Goal: Task Accomplishment & Management: Use online tool/utility

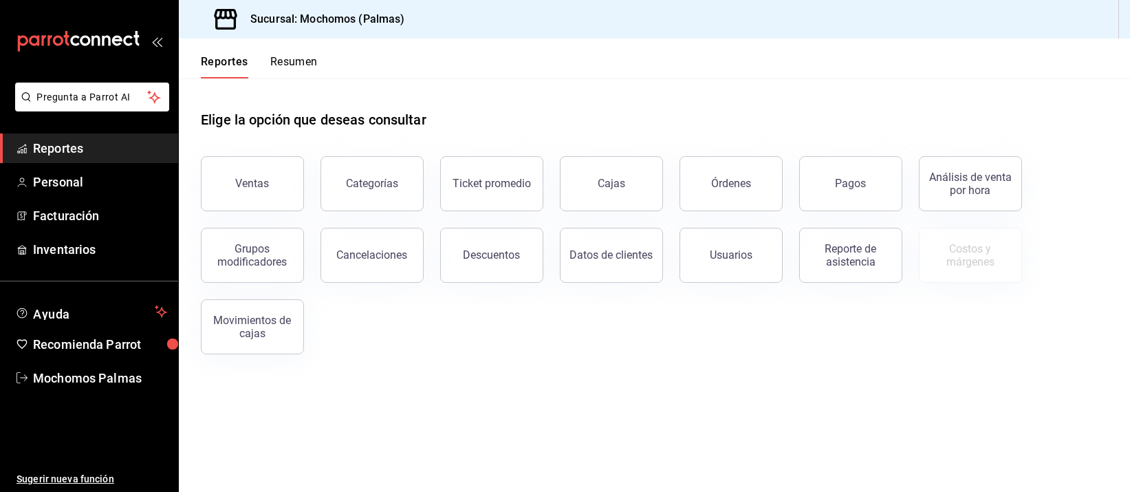
drag, startPoint x: 725, startPoint y: 250, endPoint x: 715, endPoint y: 180, distance: 70.2
click at [726, 250] on div "Usuarios" at bounding box center [731, 254] width 43 height 13
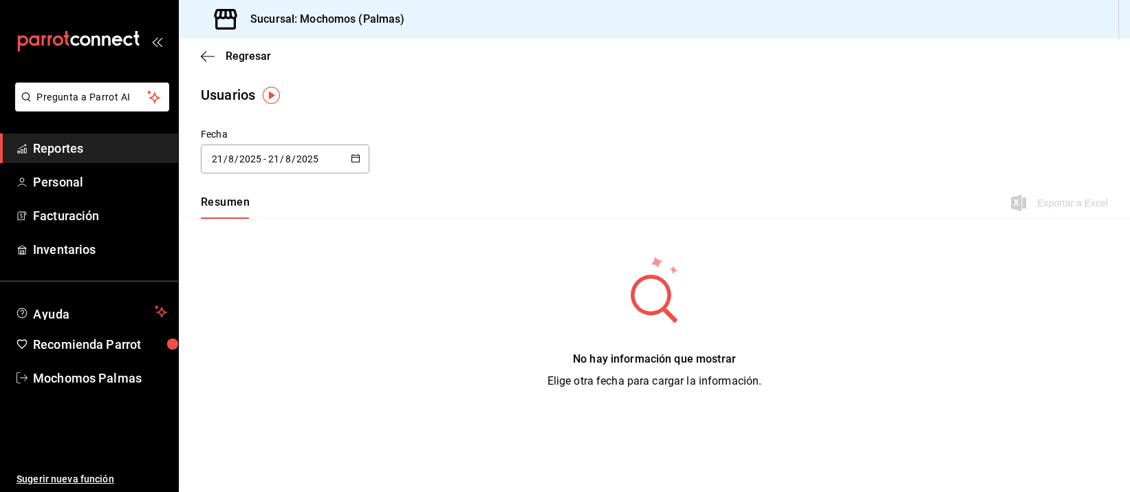
click at [230, 158] on input "8" at bounding box center [231, 158] width 7 height 11
click at [256, 354] on li "Rango de fechas" at bounding box center [266, 357] width 130 height 31
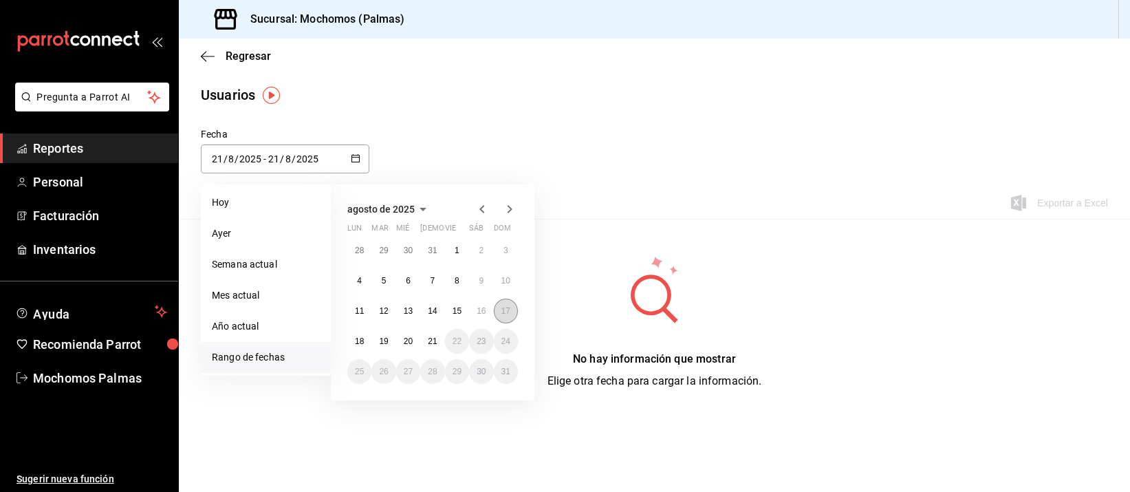
click at [511, 310] on button "17" at bounding box center [506, 311] width 24 height 25
click at [436, 343] on abbr "21" at bounding box center [432, 341] width 9 height 10
type input "[DATE]"
type input "17"
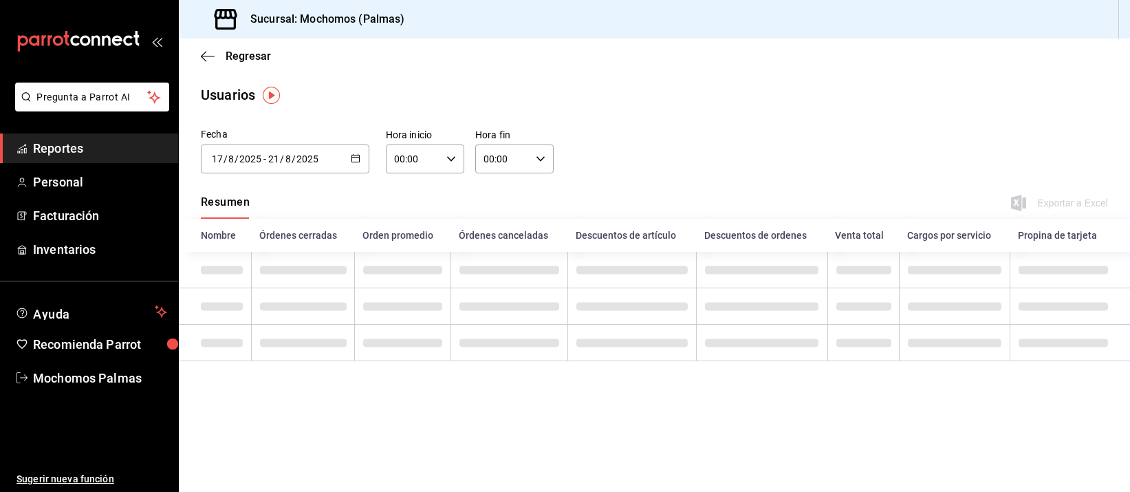
click at [407, 165] on input "00:00" at bounding box center [413, 159] width 55 height 28
click at [409, 268] on span "05" at bounding box center [405, 273] width 17 height 11
type input "05:00"
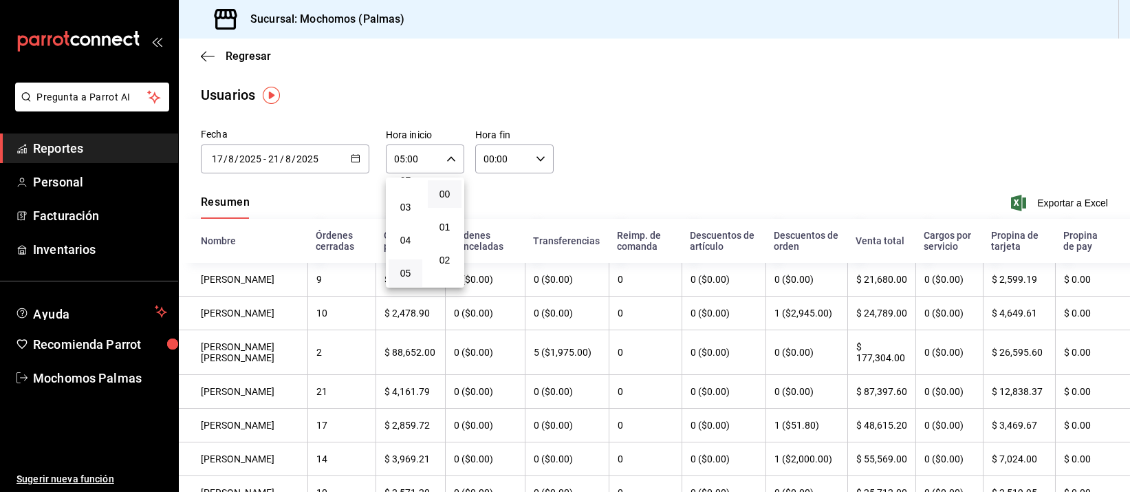
click at [510, 160] on div at bounding box center [565, 246] width 1130 height 492
click at [510, 150] on input "00:00" at bounding box center [502, 159] width 55 height 28
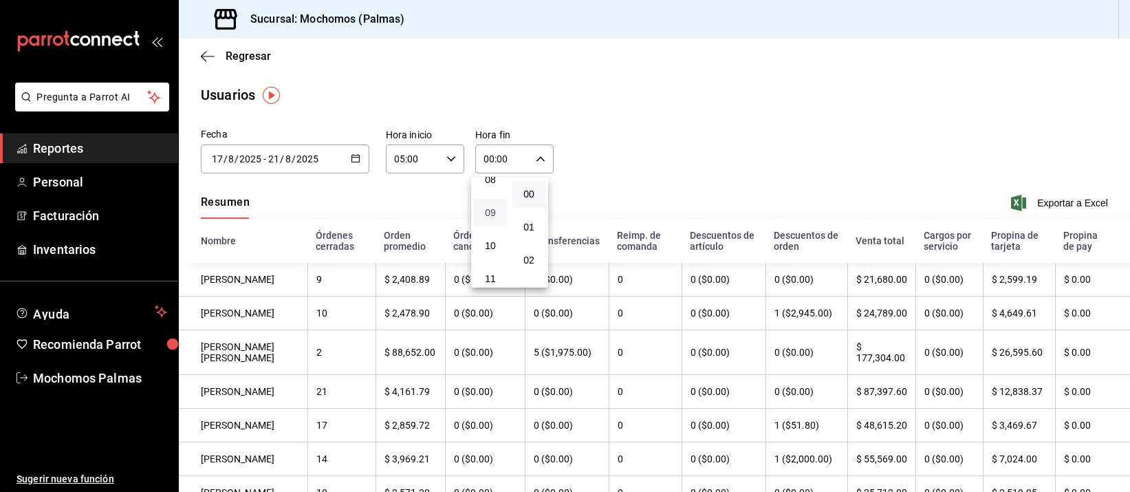
scroll to position [158, 0]
click at [493, 190] on button "05" at bounding box center [490, 201] width 33 height 28
type input "05:00"
click at [1048, 205] on div at bounding box center [565, 246] width 1130 height 492
click at [1048, 205] on span "Exportar a Excel" at bounding box center [1061, 203] width 94 height 17
